Goal: Navigation & Orientation: Find specific page/section

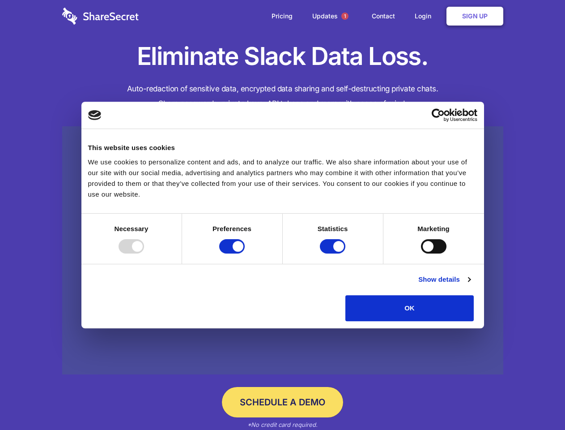
click at [144, 253] on div at bounding box center [132, 246] width 26 height 14
click at [245, 253] on input "Preferences" at bounding box center [232, 246] width 26 height 14
checkbox input "false"
click at [334, 253] on input "Statistics" at bounding box center [333, 246] width 26 height 14
checkbox input "false"
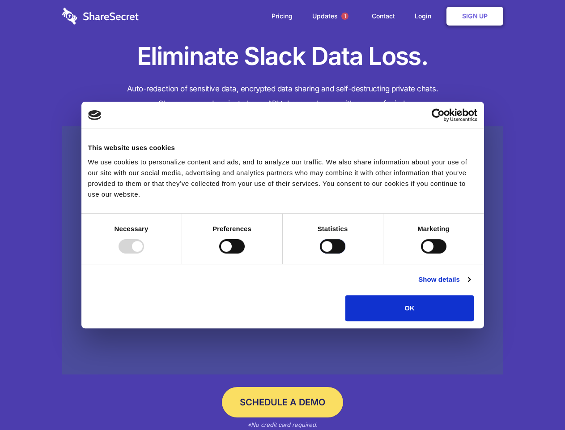
checkbox input "false"
click at [421, 253] on input "Marketing" at bounding box center [434, 246] width 26 height 14
checkbox input "true"
click at [470, 285] on link "Show details" at bounding box center [444, 279] width 52 height 11
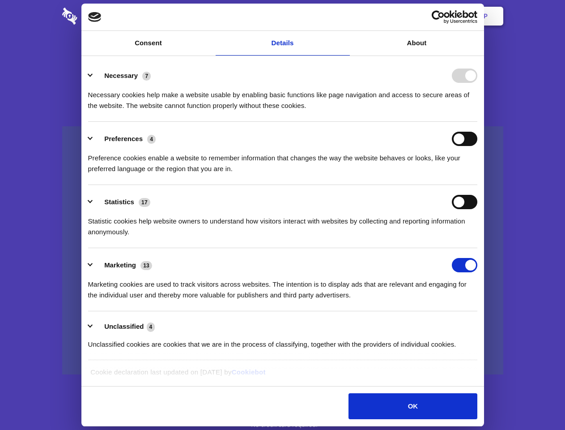
click at [482, 324] on ul "Necessary 7 Necessary cookies help make a website usable by enabling basic func…" at bounding box center [283, 210] width 398 height 302
click at [345, 16] on span "1" at bounding box center [344, 16] width 7 height 7
